Goal: Task Accomplishment & Management: Manage account settings

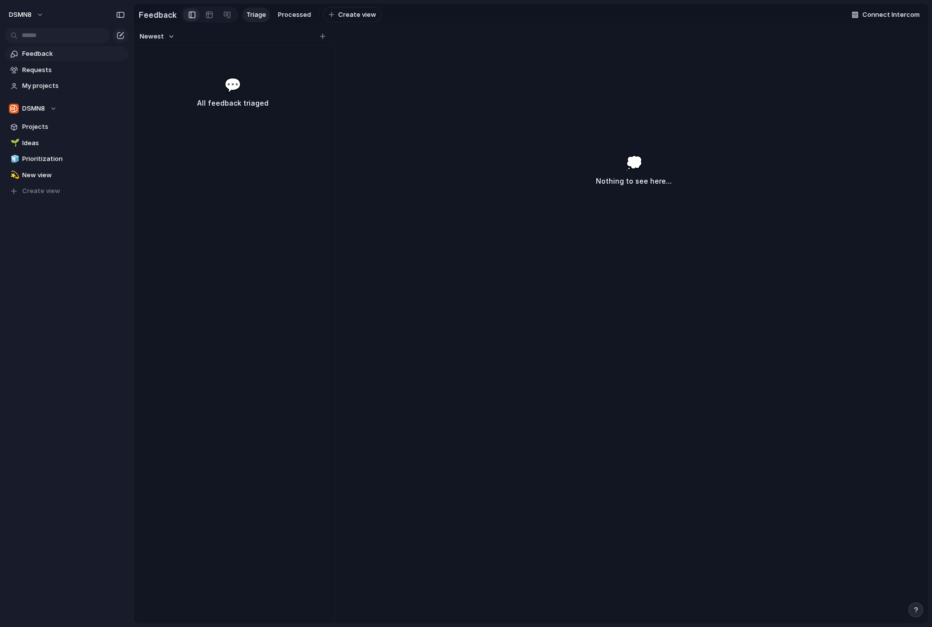
click at [39, 57] on span "Feedback" at bounding box center [73, 54] width 103 height 10
click at [41, 14] on button "DSMN8" at bounding box center [26, 15] width 44 height 16
click at [40, 35] on span "Settings" at bounding box center [36, 37] width 27 height 10
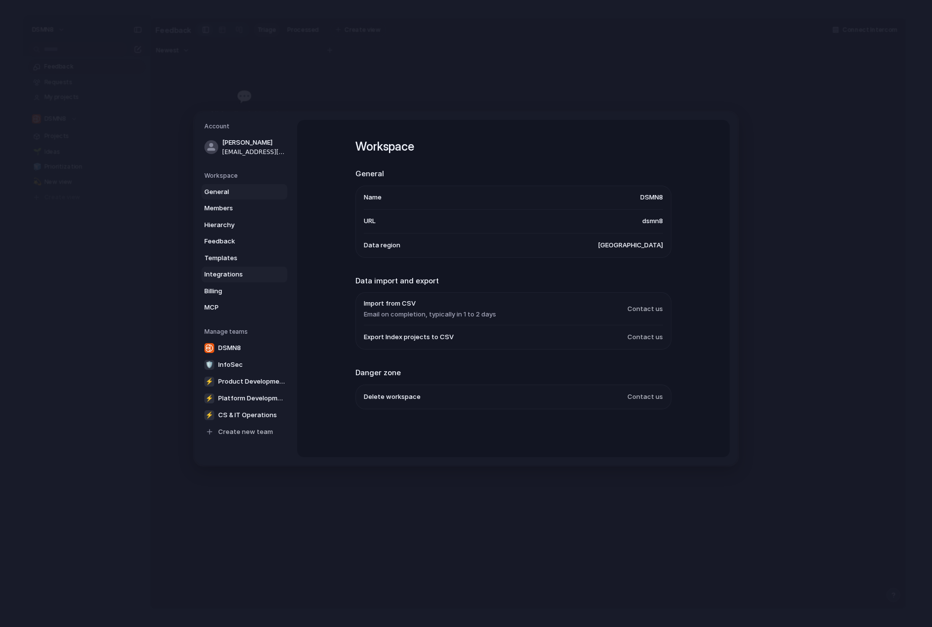
click at [232, 270] on span "Integrations" at bounding box center [235, 275] width 63 height 10
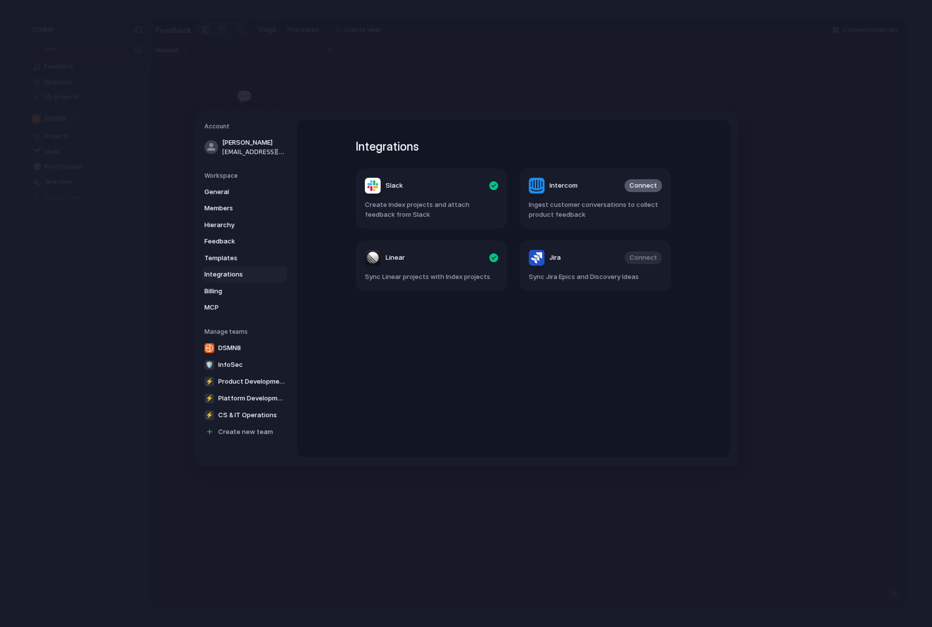
click at [645, 184] on span "Connect" at bounding box center [644, 186] width 28 height 10
click at [639, 186] on span "Connect" at bounding box center [644, 186] width 28 height 10
click at [638, 187] on span "Connect" at bounding box center [644, 186] width 28 height 10
click at [636, 184] on span "Connect" at bounding box center [644, 186] width 28 height 10
click at [644, 187] on span "Connect" at bounding box center [644, 186] width 28 height 10
